Goal: Task Accomplishment & Management: Manage account settings

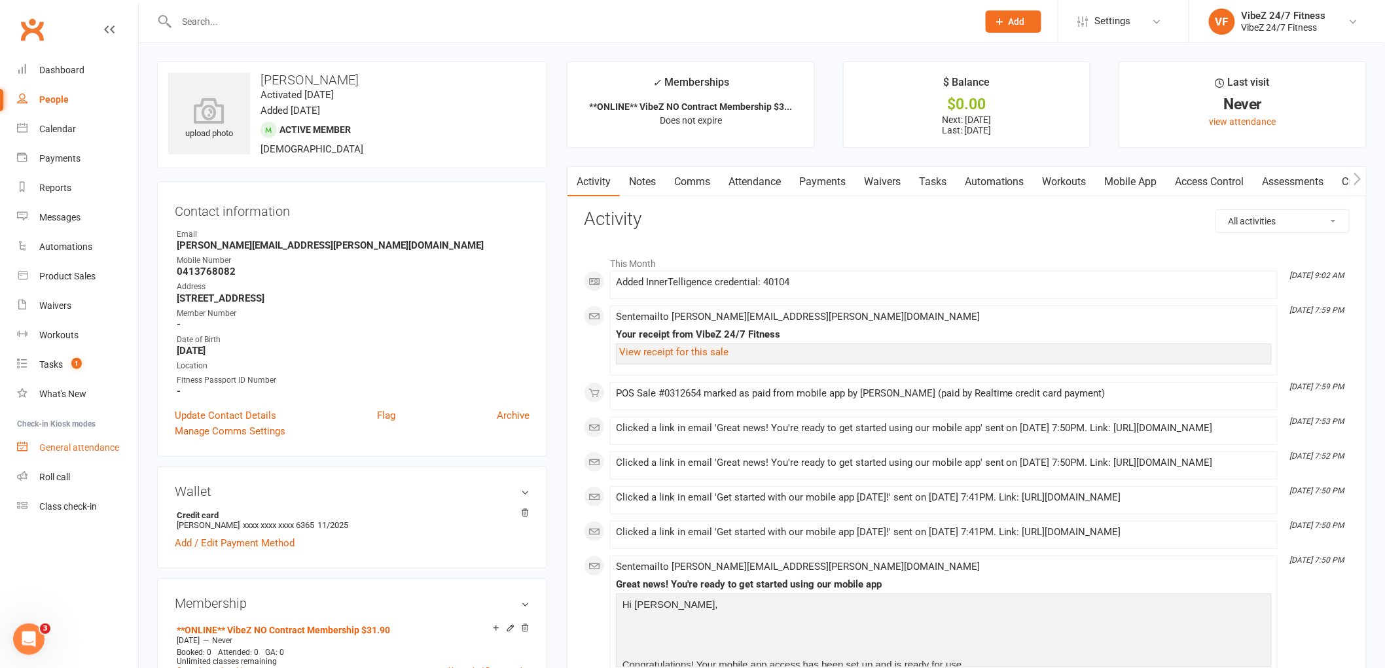
click at [55, 461] on link "General attendance" at bounding box center [77, 447] width 121 height 29
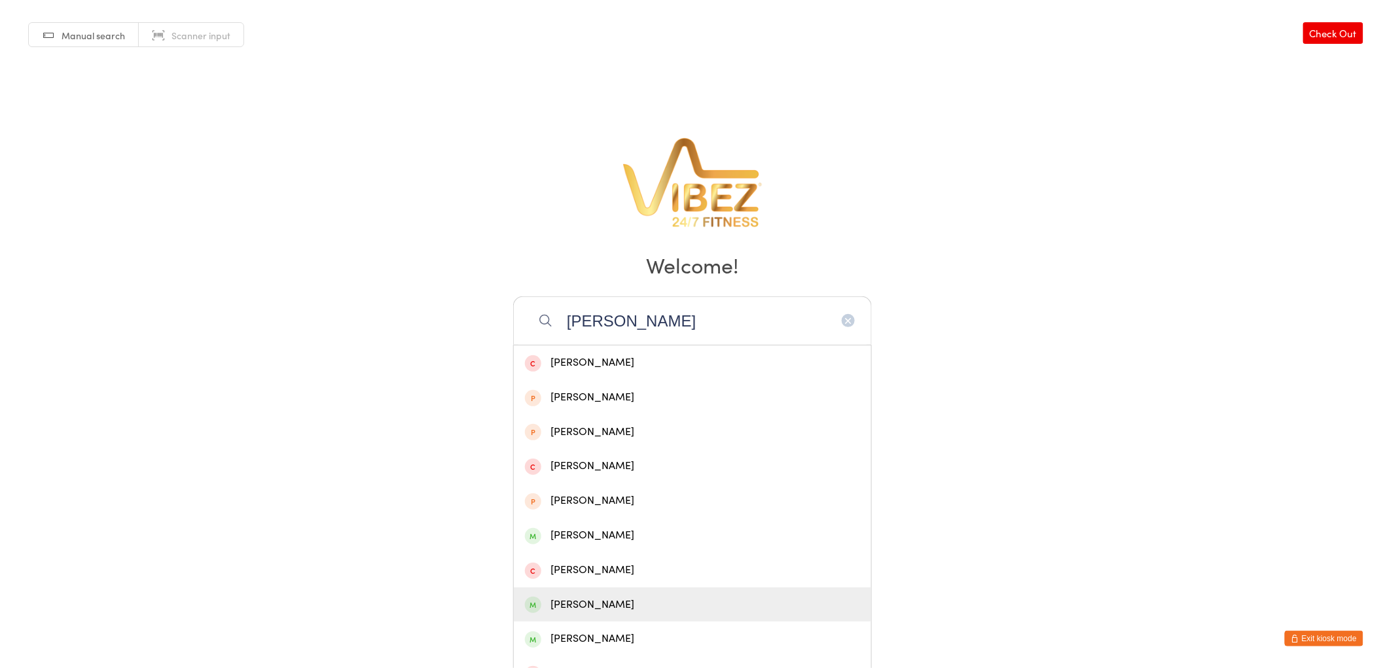
type input "SIMON"
click at [611, 598] on div "Simon Kable - Brown" at bounding box center [692, 605] width 335 height 18
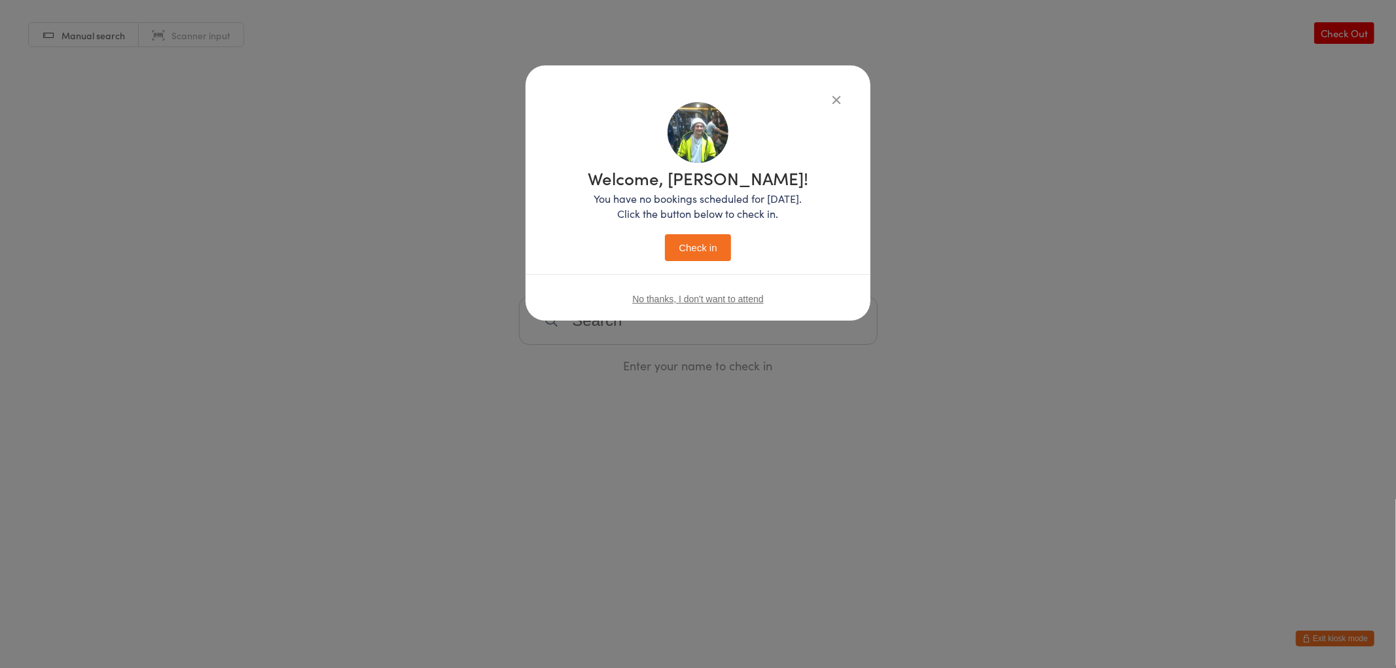
click at [683, 251] on button "Check in" at bounding box center [697, 247] width 65 height 27
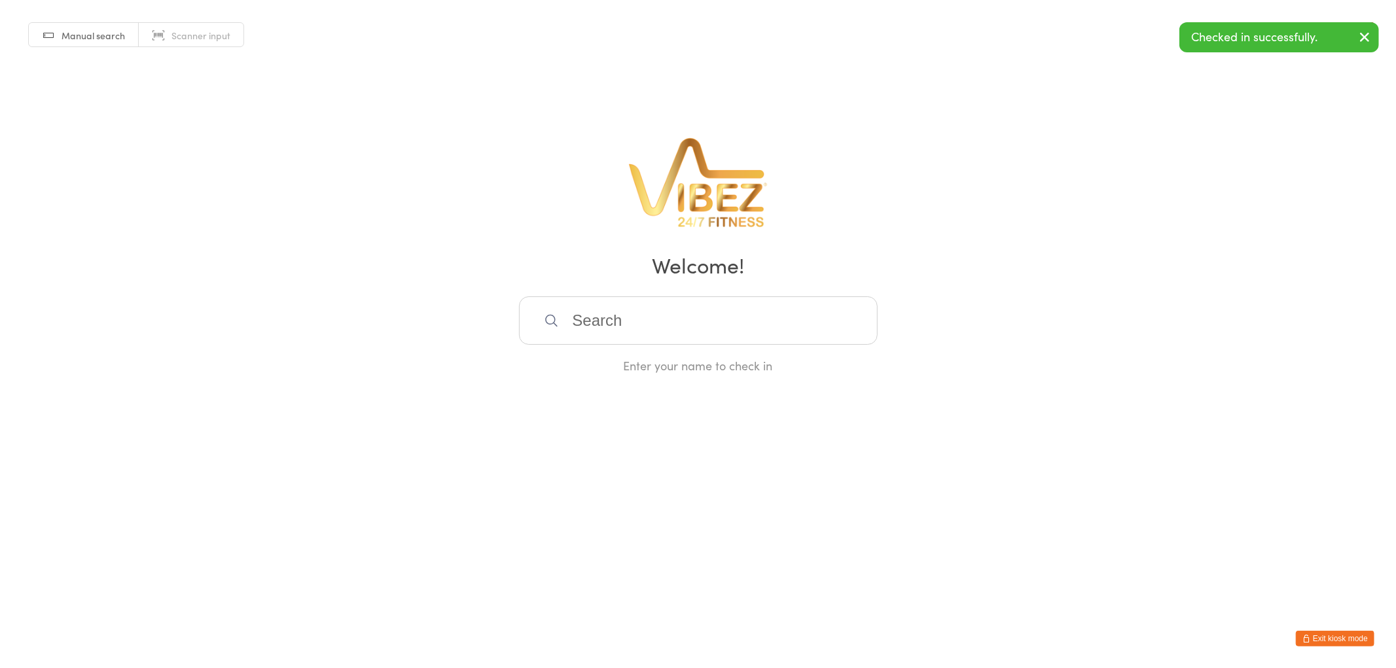
click at [1337, 638] on button "Exit kiosk mode" at bounding box center [1335, 639] width 79 height 16
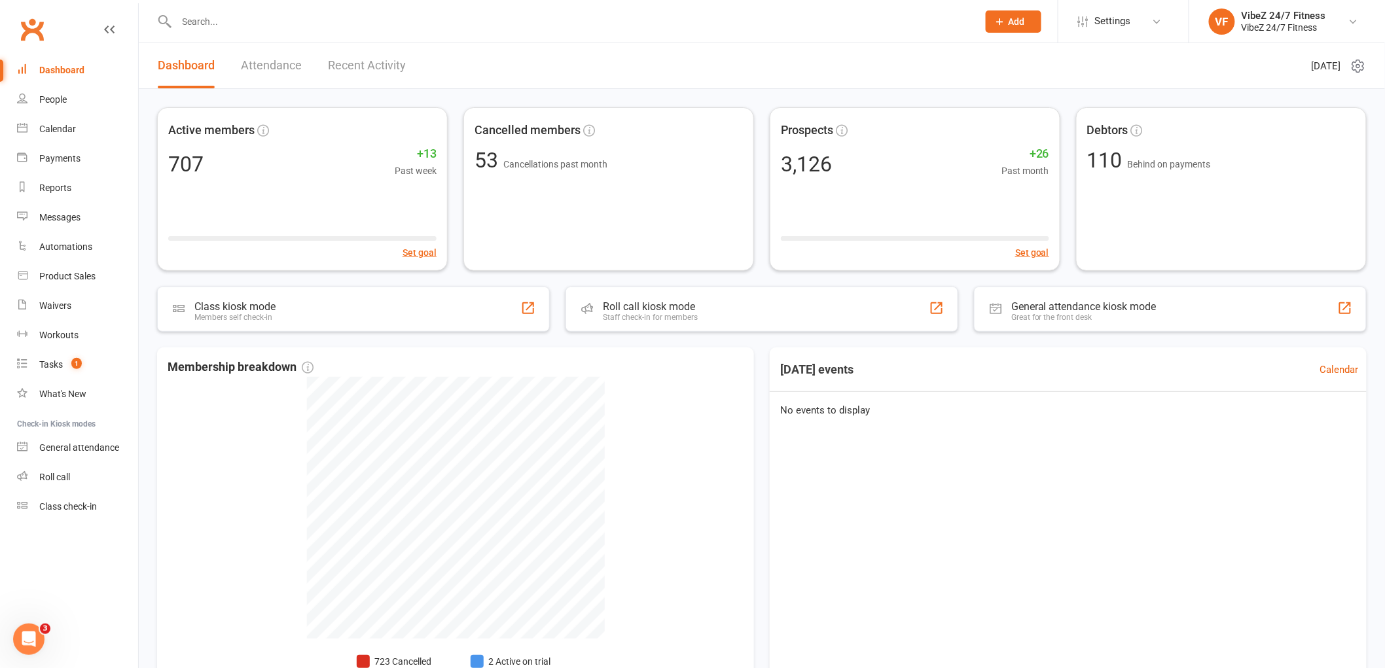
click at [256, 18] on input "text" at bounding box center [571, 21] width 796 height 18
type input "D"
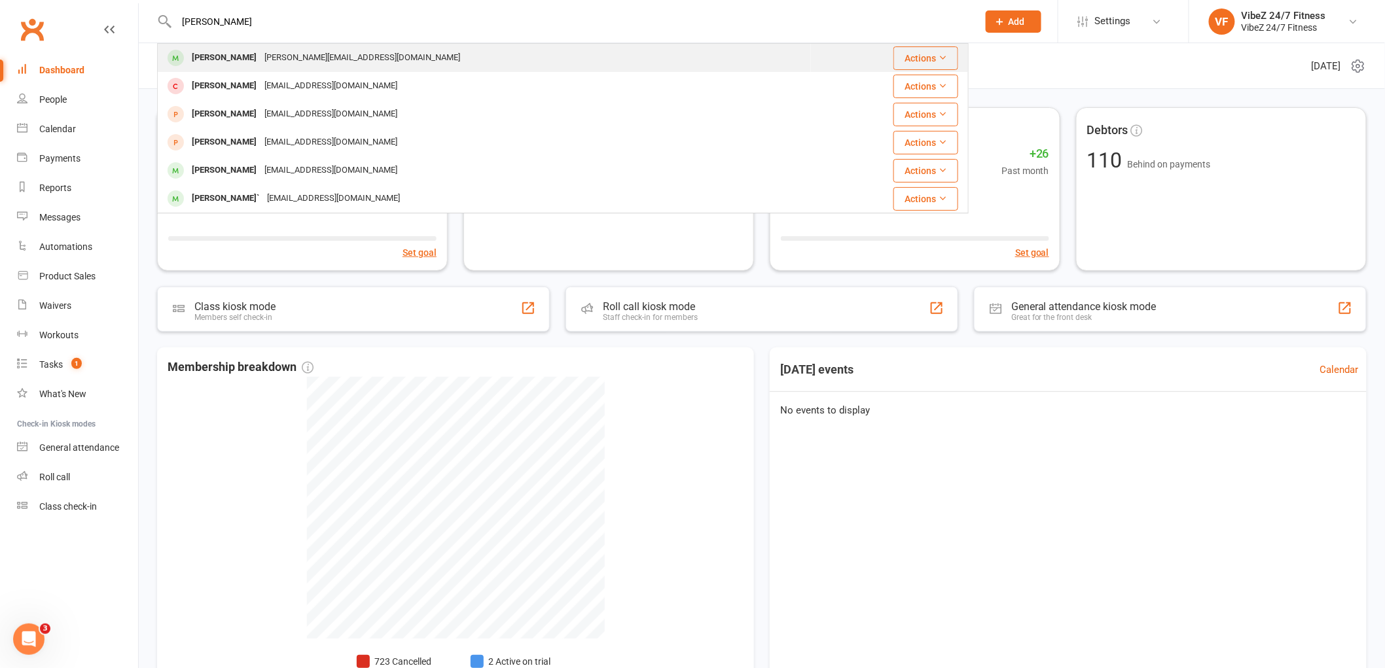
type input "FINN"
click at [260, 56] on div "finn.solway@gmail.com" at bounding box center [362, 57] width 204 height 19
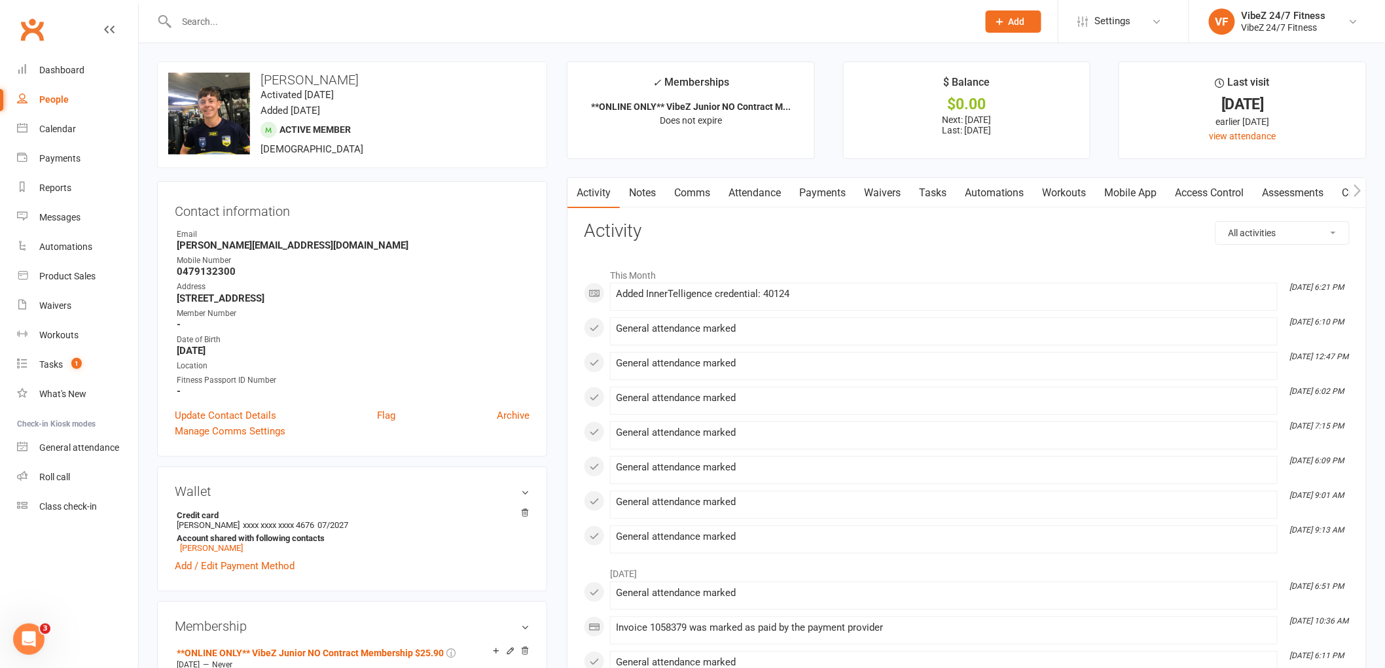
click at [817, 192] on link "Payments" at bounding box center [822, 193] width 65 height 30
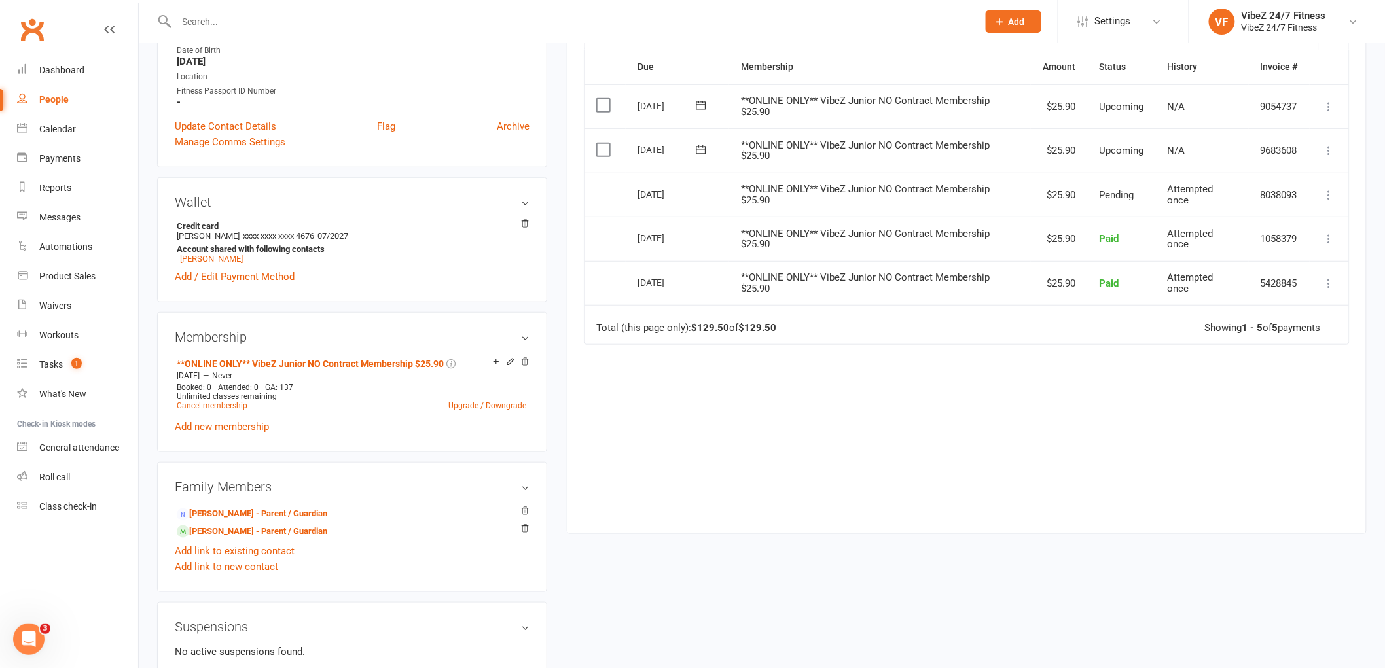
scroll to position [218, 0]
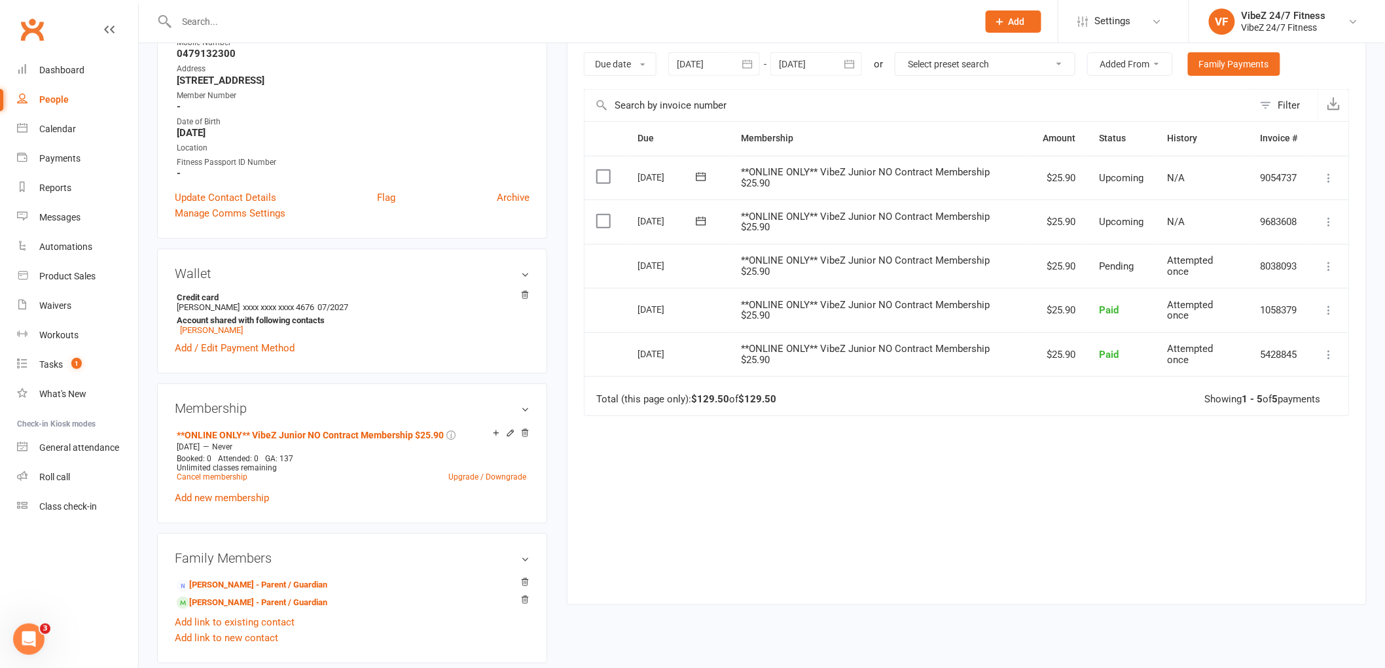
click at [1327, 272] on button at bounding box center [1329, 266] width 16 height 16
click at [1008, 267] on td "**ONLINE ONLY** VibeZ Junior NO Contract Membership $25.90" at bounding box center [880, 266] width 302 height 45
click at [1329, 223] on icon at bounding box center [1329, 221] width 13 height 13
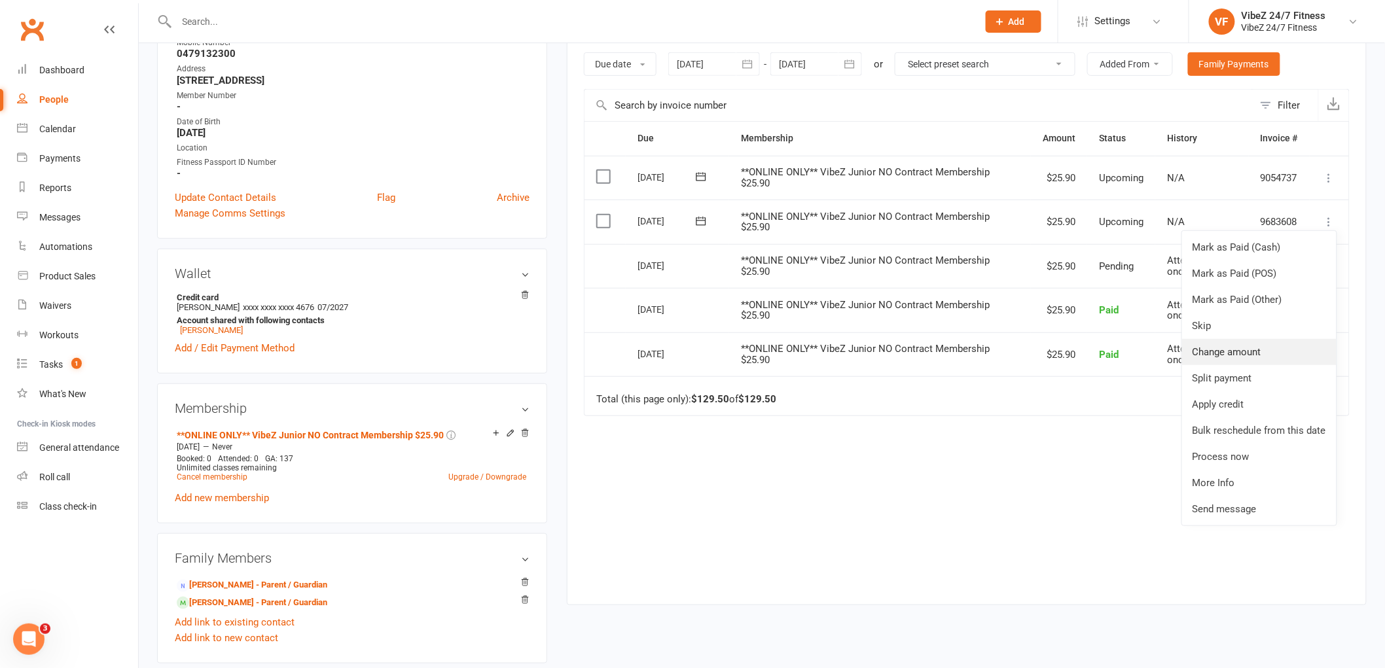
click at [1221, 355] on link "Change amount" at bounding box center [1259, 352] width 154 height 26
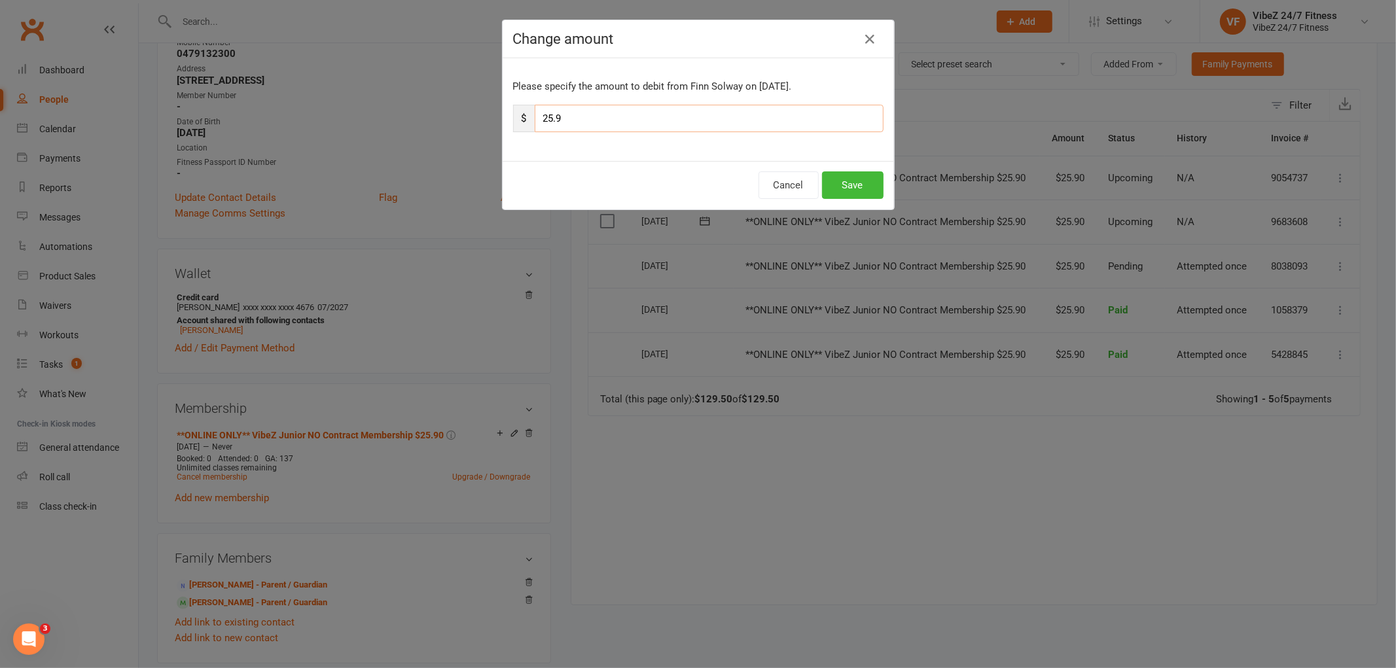
drag, startPoint x: 577, startPoint y: 121, endPoint x: 458, endPoint y: 121, distance: 118.5
click at [458, 121] on div "Change amount Please specify the amount to debit from Finn Solway on Aug 23, 20…" at bounding box center [698, 334] width 1396 height 668
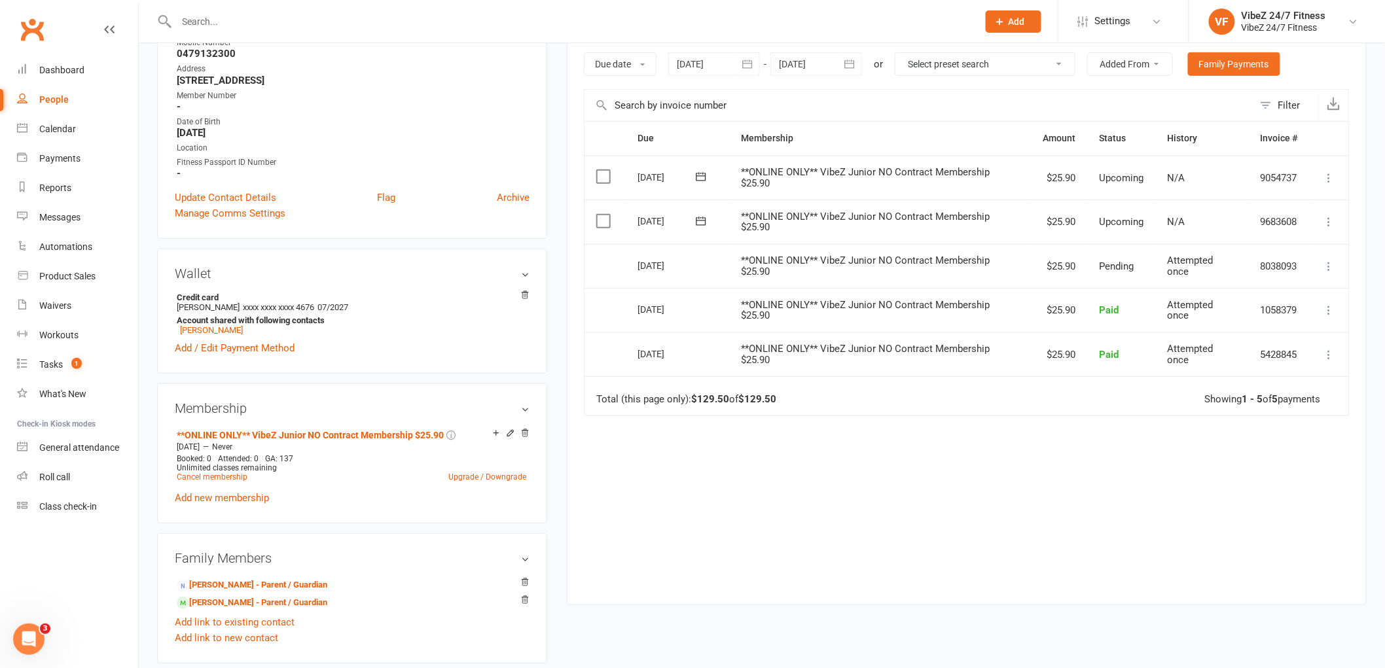
click at [1328, 217] on icon at bounding box center [1329, 221] width 13 height 13
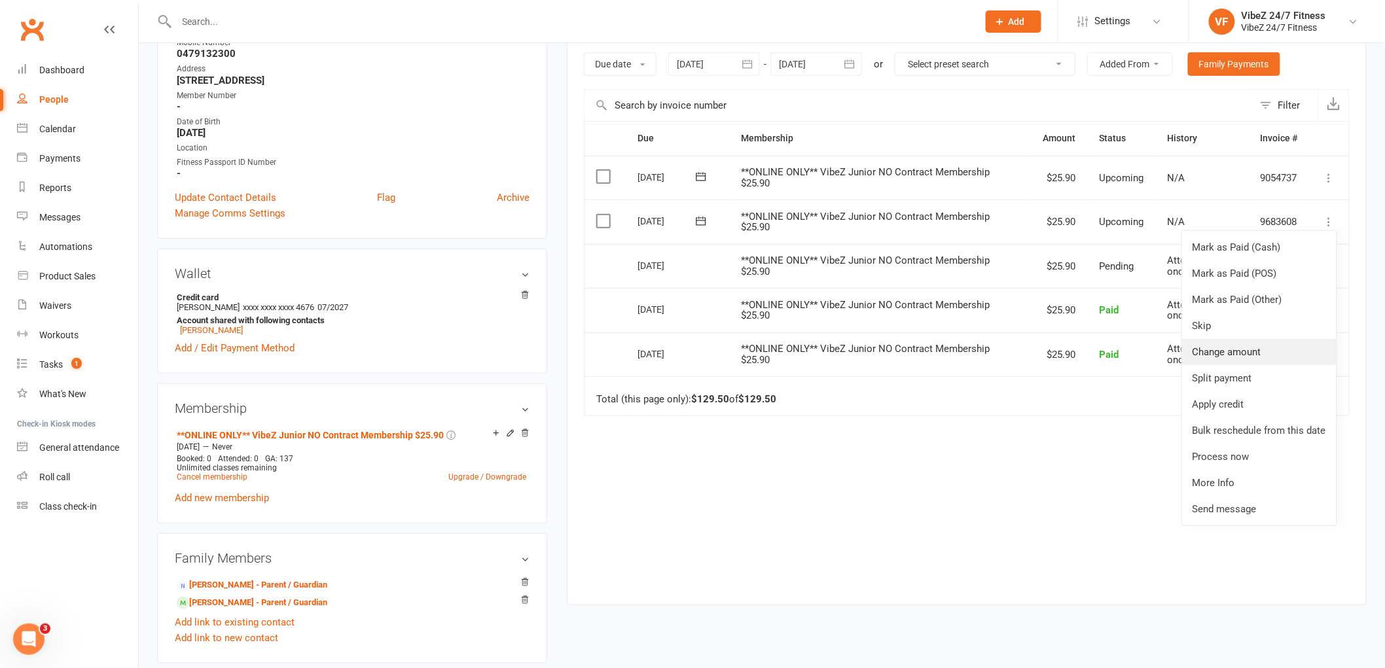
click at [1240, 352] on link "Change amount" at bounding box center [1259, 352] width 154 height 26
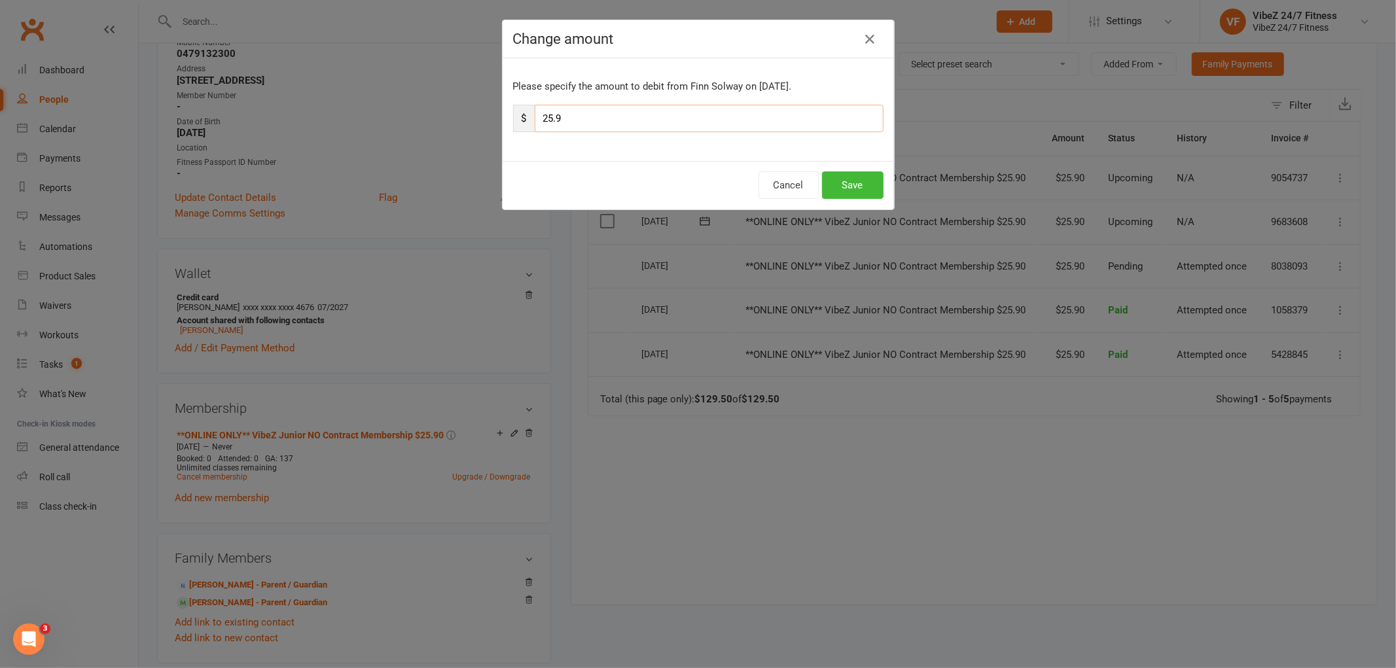
click at [573, 120] on input "25.9" at bounding box center [709, 118] width 349 height 27
type input "2"
type input "54.9"
click at [849, 194] on button "Save" at bounding box center [853, 184] width 62 height 27
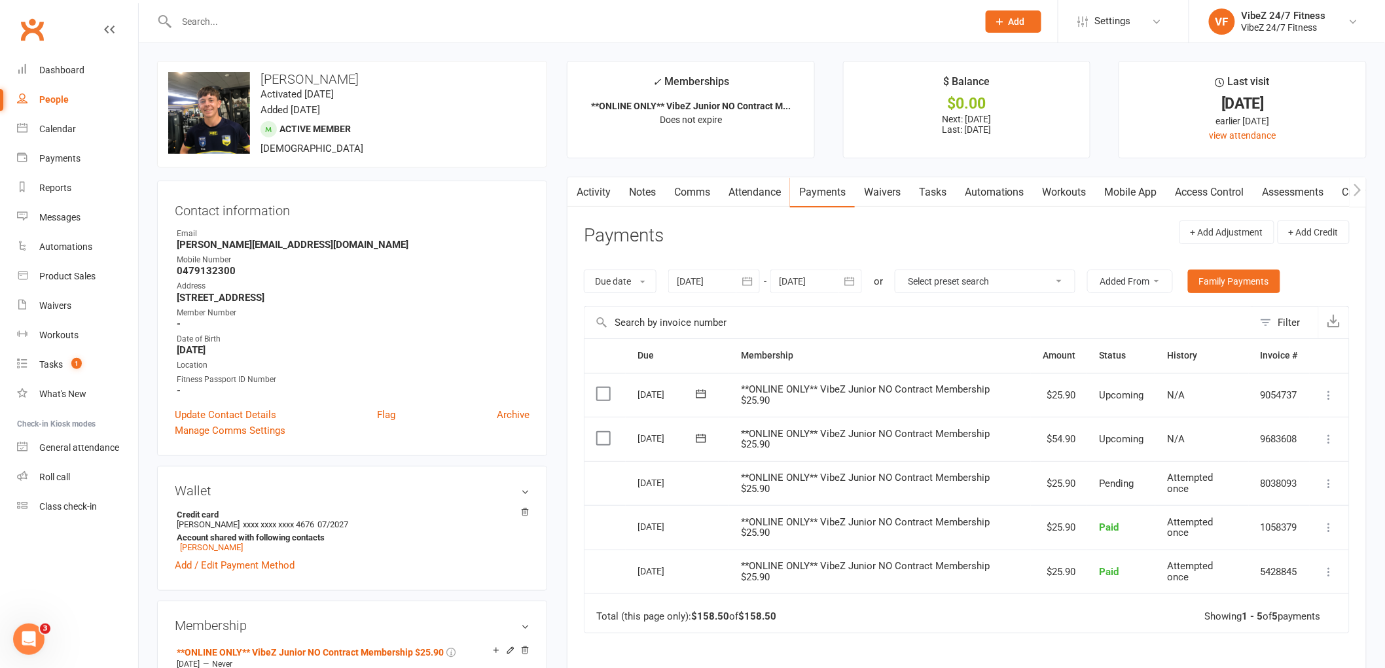
scroll to position [0, 0]
click at [637, 193] on link "Notes" at bounding box center [642, 193] width 45 height 30
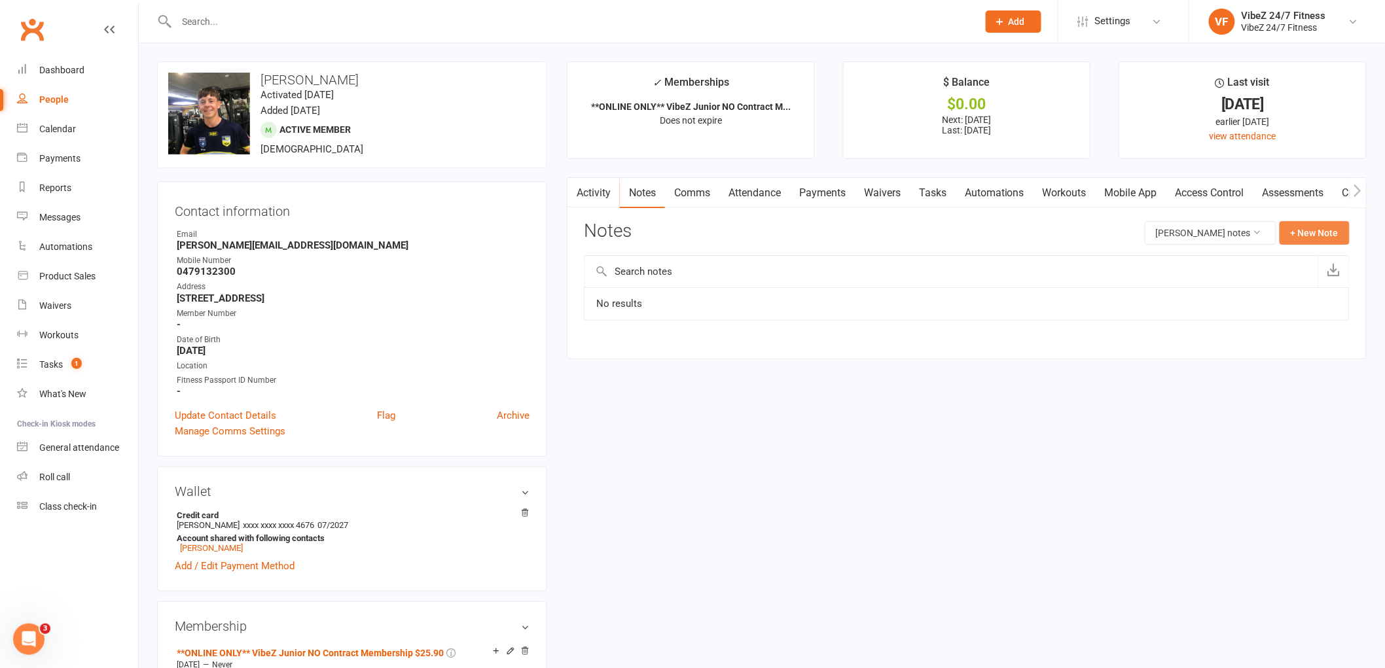
click at [1313, 237] on button "+ New Note" at bounding box center [1314, 233] width 70 height 24
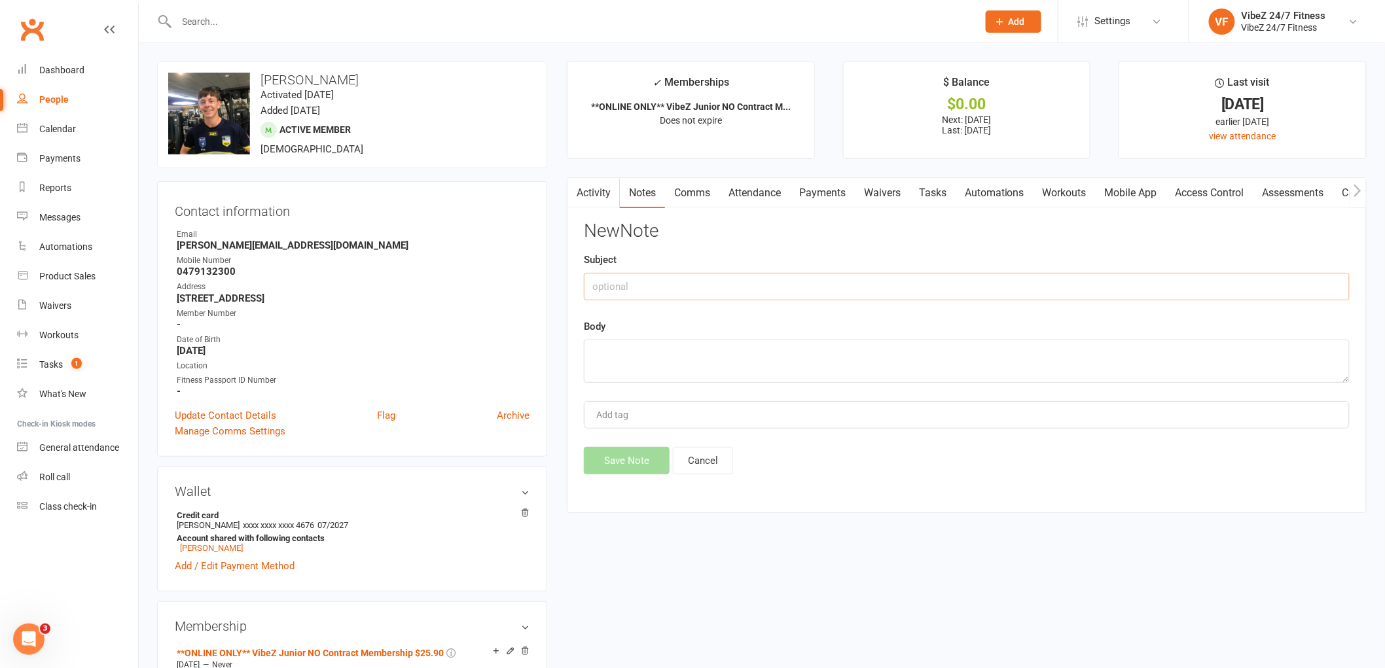
drag, startPoint x: 707, startPoint y: 272, endPoint x: 707, endPoint y: 280, distance: 7.9
click at [707, 276] on input "text" at bounding box center [967, 286] width 766 height 27
type input "11/8 - AP added to next DD"
type textarea "SS"
click at [657, 448] on button "Save Note" at bounding box center [627, 460] width 86 height 27
